Goal: Navigation & Orientation: Find specific page/section

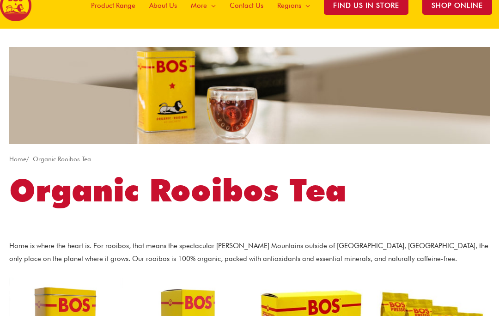
scroll to position [51, 0]
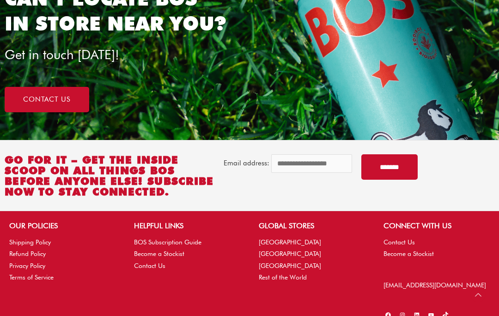
scroll to position [712, 0]
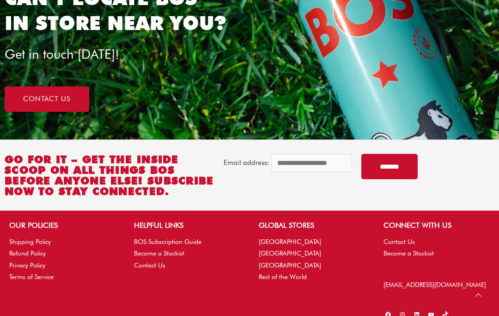
click at [15, 245] on link "Shipping Policy" at bounding box center [30, 241] width 42 height 7
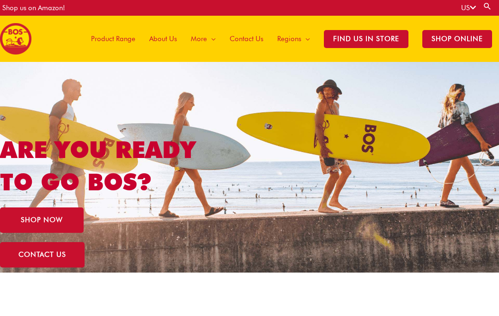
click at [21, 10] on div "Shop us on Amazon!" at bounding box center [33, 8] width 63 height 16
click at [34, 14] on div "Shop us on Amazon!" at bounding box center [33, 8] width 63 height 16
click at [26, 217] on span "SHOP NOW" at bounding box center [42, 220] width 42 height 7
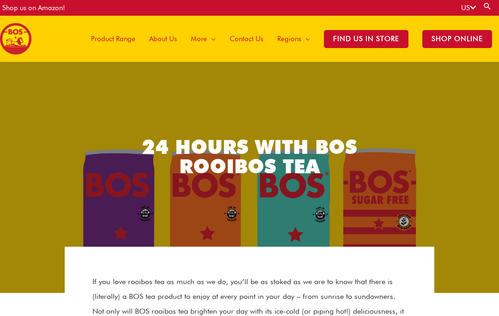
click at [352, 48] on link "Find Us in Store" at bounding box center [366, 39] width 98 height 46
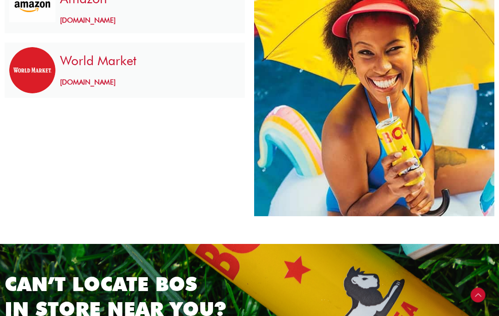
scroll to position [426, 0]
click at [23, 73] on img at bounding box center [32, 71] width 46 height 46
